Goal: Information Seeking & Learning: Understand process/instructions

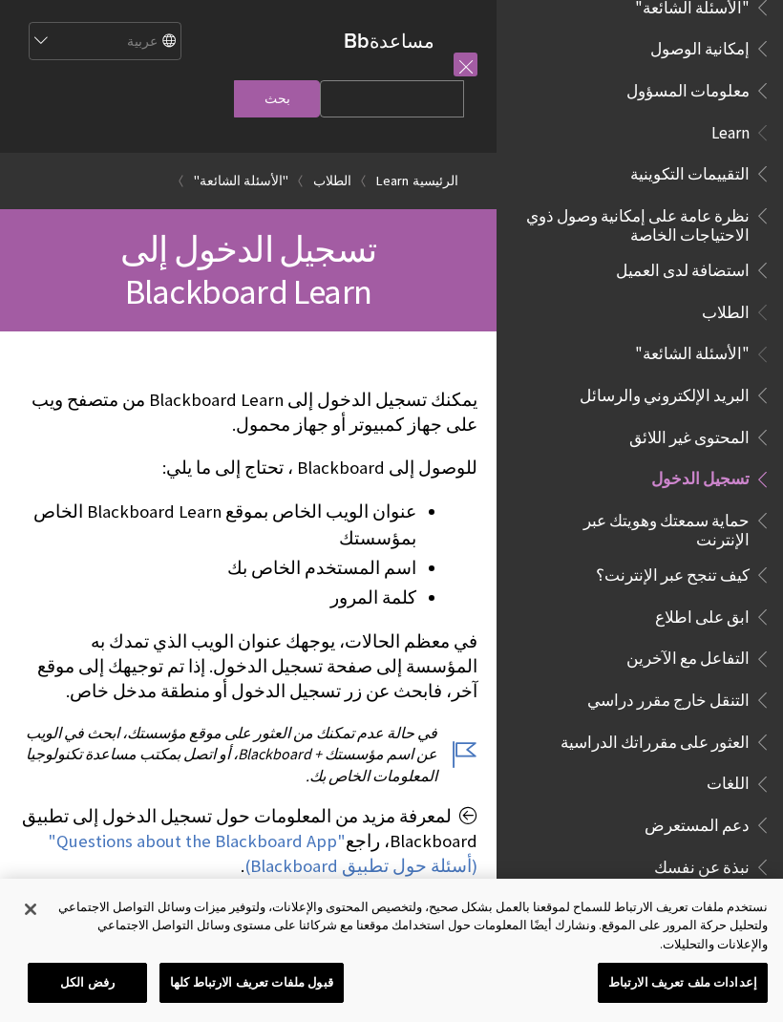
scroll to position [1147, 0]
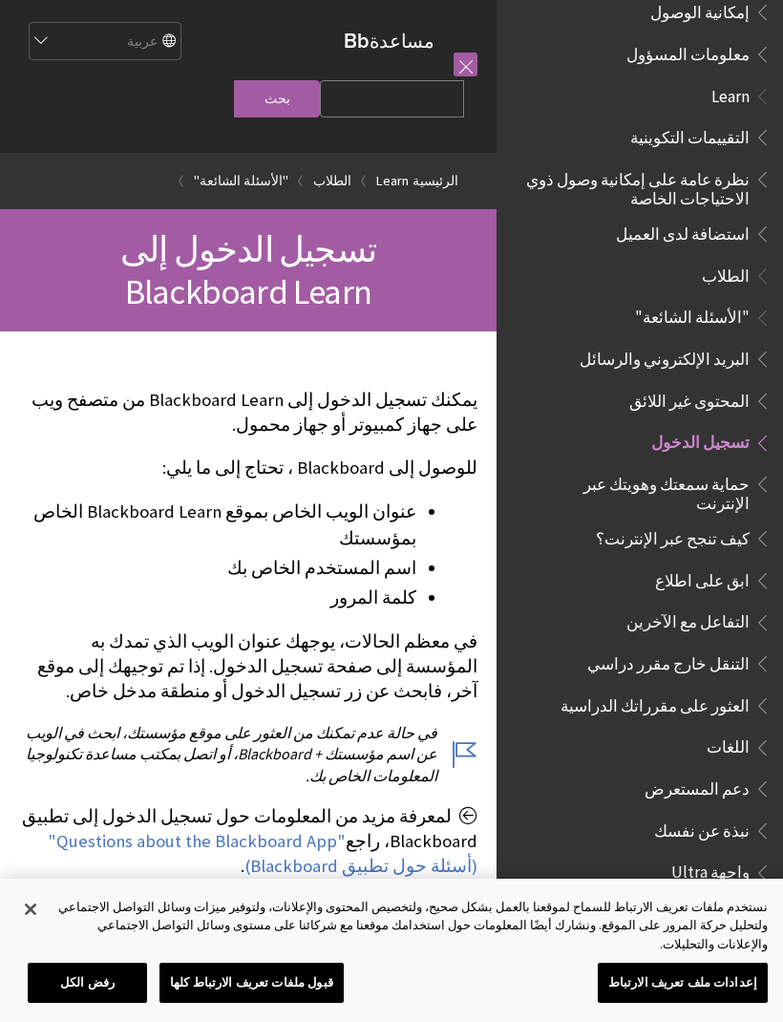
click at [697, 427] on span "تسجيل الدخول" at bounding box center [701, 440] width 98 height 26
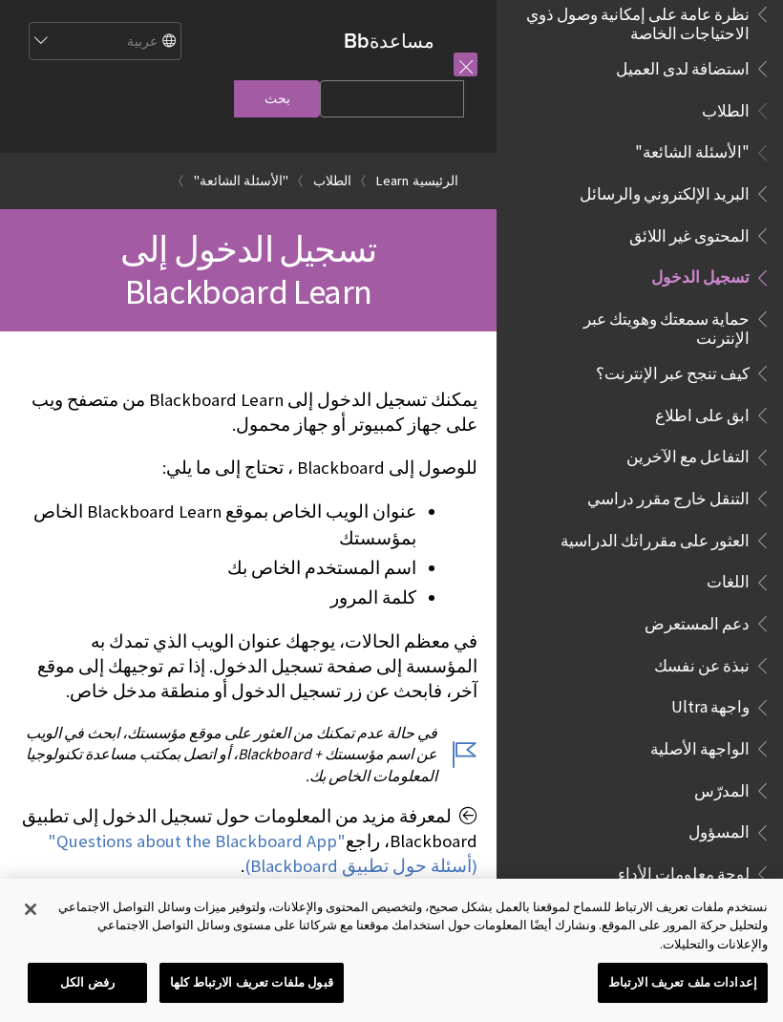
scroll to position [1309, 0]
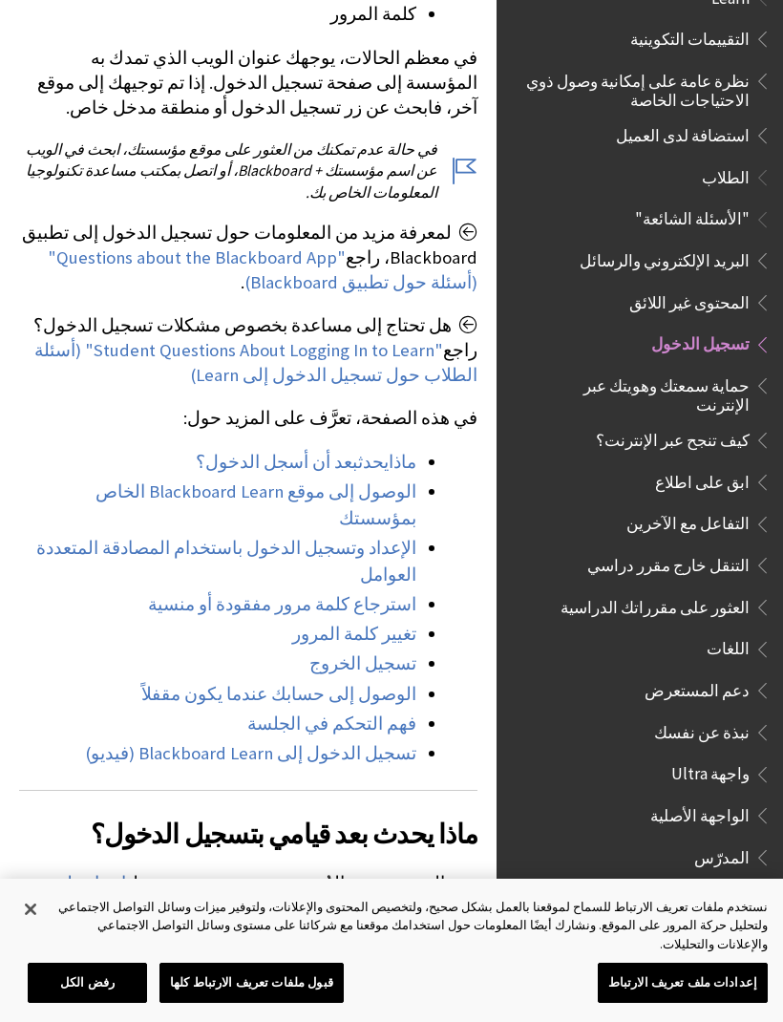
scroll to position [583, 0]
click at [415, 385] on span ""Student Questions About Logging In to Learn" (أسئلة الطلاب حول تسجيل الدخول إل…" at bounding box center [255, 363] width 443 height 47
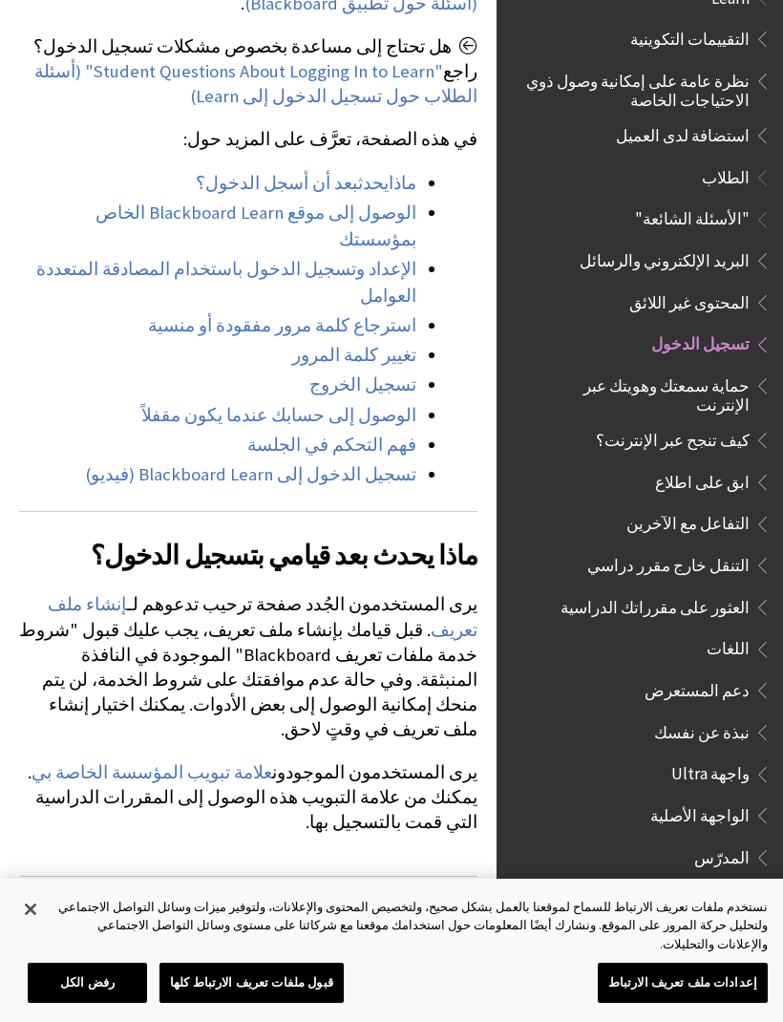
scroll to position [861, 0]
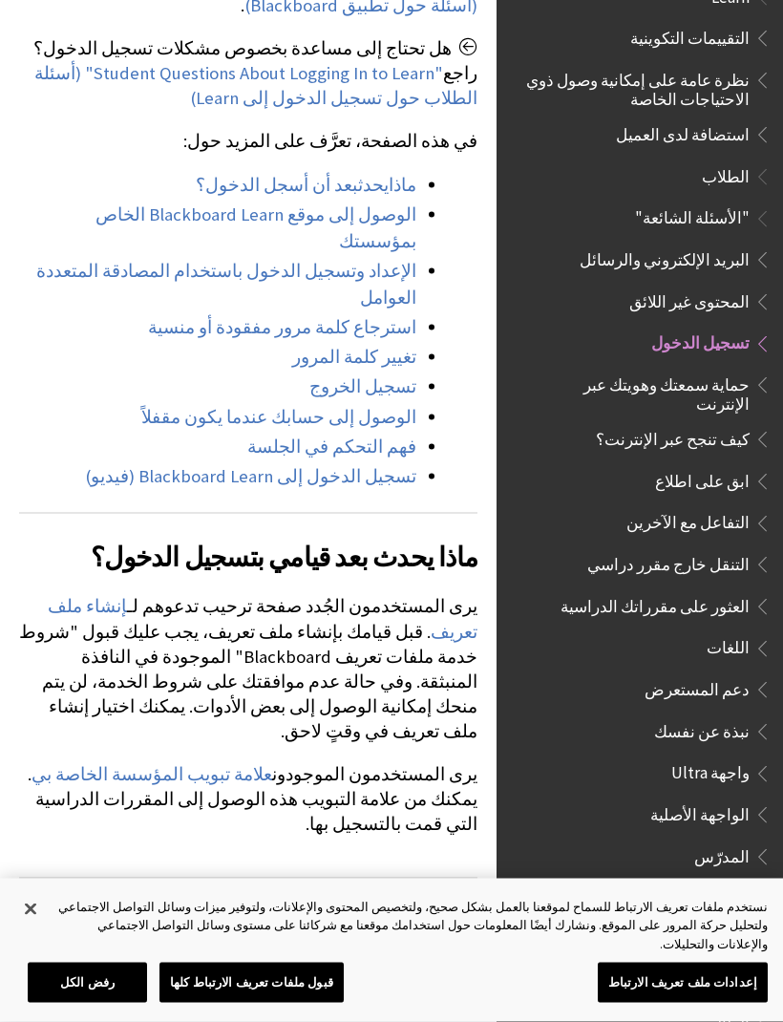
click at [155, 595] on link "إنشاء ملف تعريف" at bounding box center [263, 619] width 430 height 48
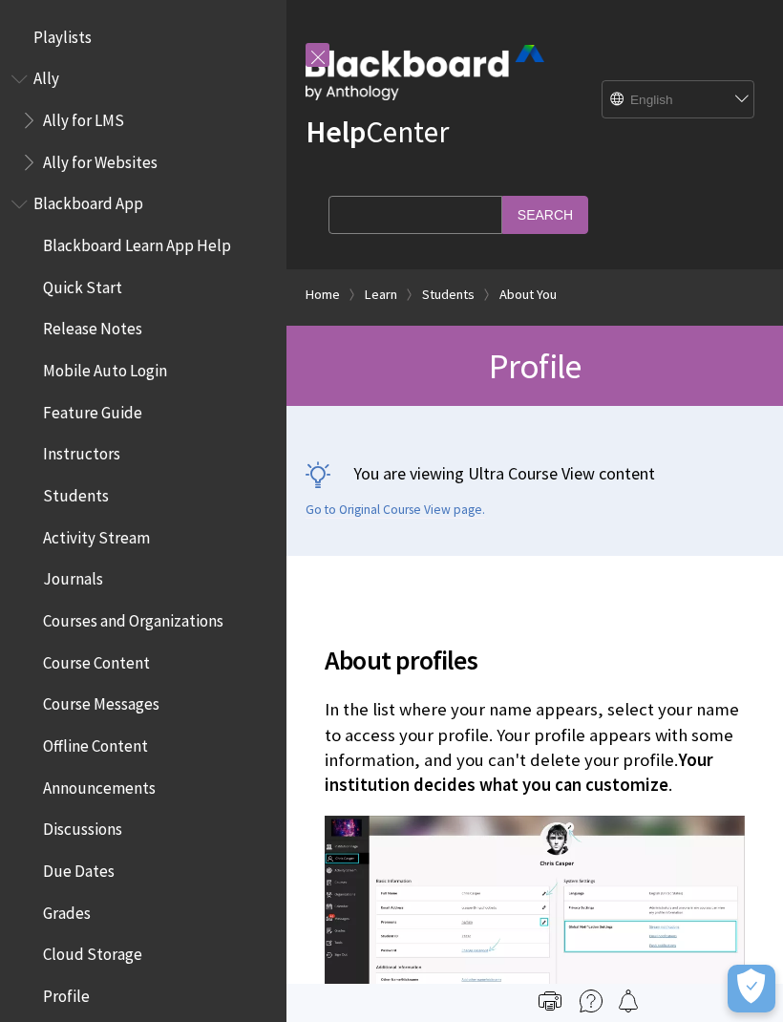
scroll to position [1977, 0]
